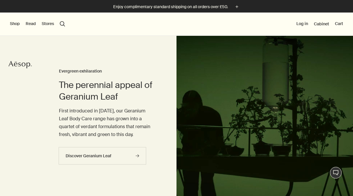
click at [11, 24] on button "Shop" at bounding box center [15, 24] width 10 height 6
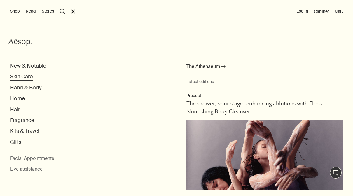
click at [16, 75] on button "Skin Care" at bounding box center [21, 76] width 23 height 7
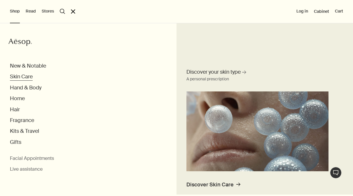
click at [19, 80] on button "Skin Care" at bounding box center [21, 76] width 23 height 7
click at [229, 74] on span "Discover your skin type" at bounding box center [213, 71] width 54 height 7
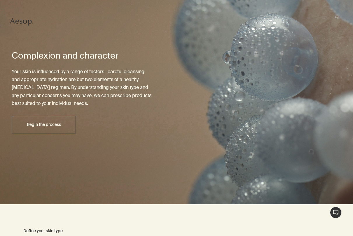
click at [58, 127] on span "Begin the process" at bounding box center [44, 125] width 34 height 4
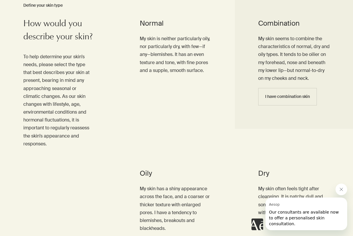
click at [299, 97] on span "I have combination skin" at bounding box center [287, 96] width 45 height 4
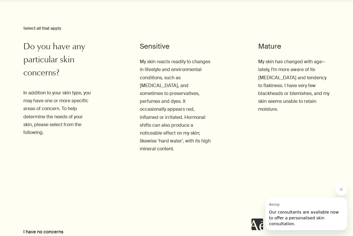
scroll to position [548, 0]
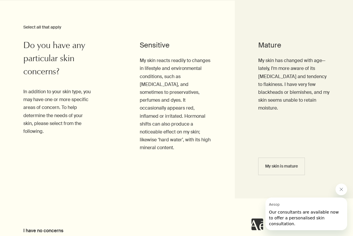
click at [285, 164] on span "My skin is mature" at bounding box center [281, 166] width 33 height 4
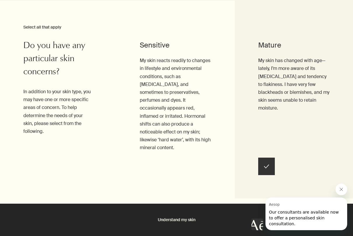
click at [315, 196] on span "Our consultants are available now to offer a personalised skin consultation." at bounding box center [304, 218] width 70 height 16
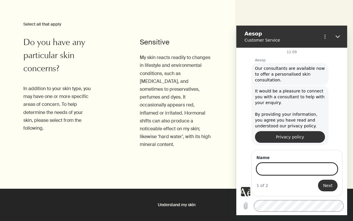
scroll to position [1, 0]
click at [306, 172] on input "Name" at bounding box center [296, 169] width 81 height 12
type input "Pip"
click at [329, 185] on span "Next" at bounding box center [328, 185] width 10 height 7
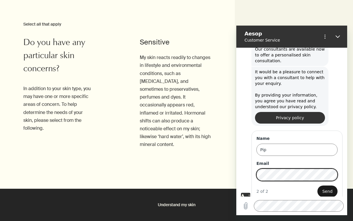
scroll to position [27, 0]
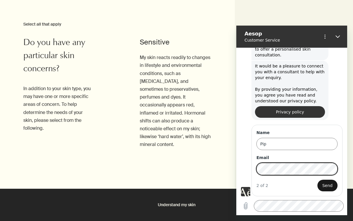
click at [327, 186] on button "Send" at bounding box center [327, 186] width 20 height 12
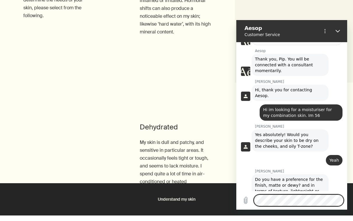
scroll to position [149, 0]
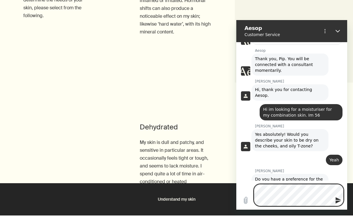
click at [51, 196] on div "Select all that apply Do you have any particular skin concerns? In addition to …" at bounding box center [58, 72] width 116 height 364
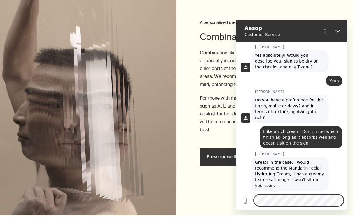
scroll to position [229, 0]
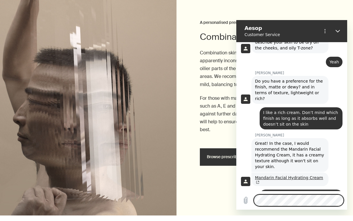
click at [300, 176] on link "Mandarin Facial Hydrating Cream" at bounding box center [289, 180] width 68 height 9
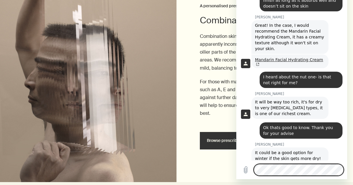
scroll to position [319, 0]
